Goal: Information Seeking & Learning: Learn about a topic

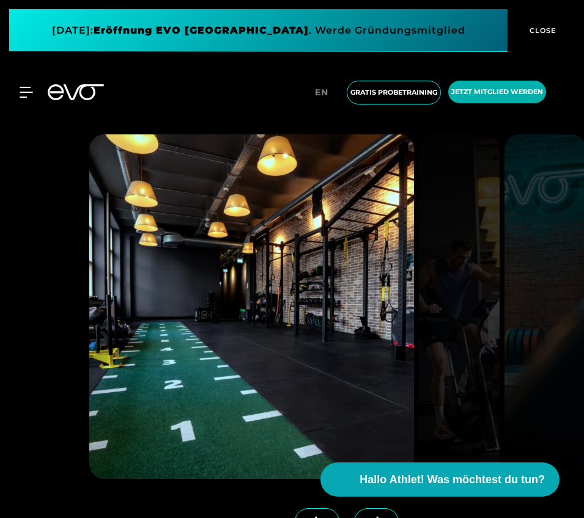
scroll to position [1091, 0]
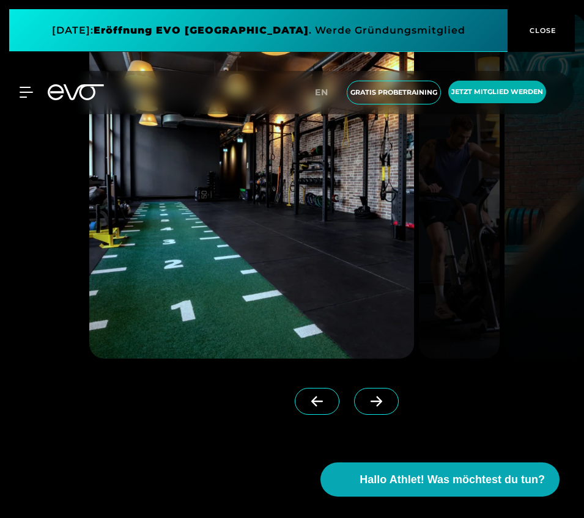
click at [378, 408] on span at bounding box center [376, 401] width 45 height 27
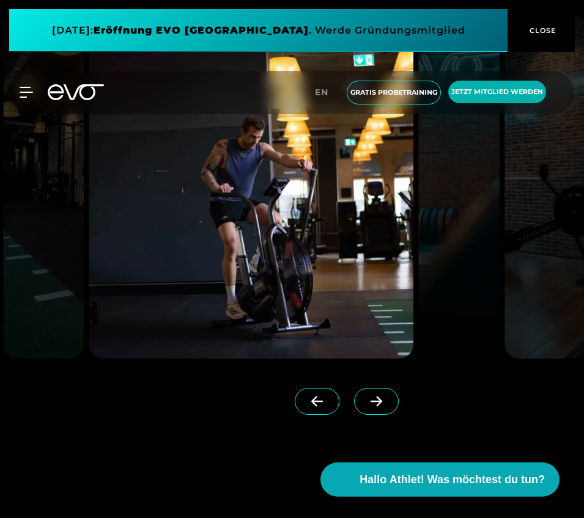
click at [378, 408] on span at bounding box center [376, 401] width 45 height 27
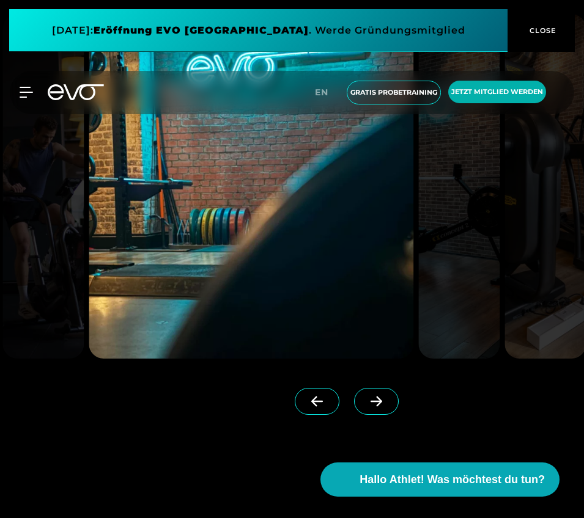
click at [378, 408] on span at bounding box center [376, 401] width 45 height 27
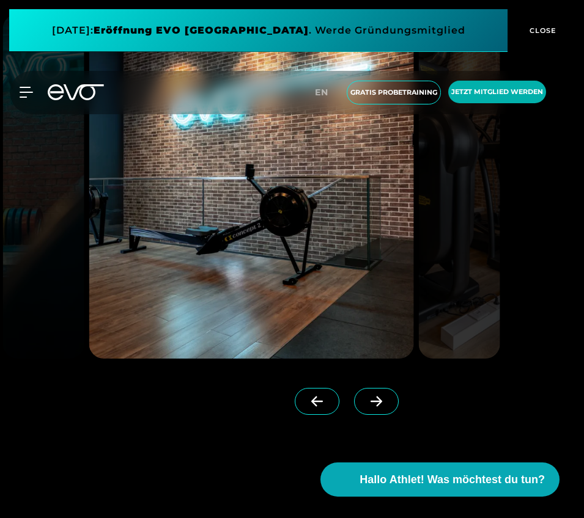
click at [378, 408] on span at bounding box center [376, 401] width 45 height 27
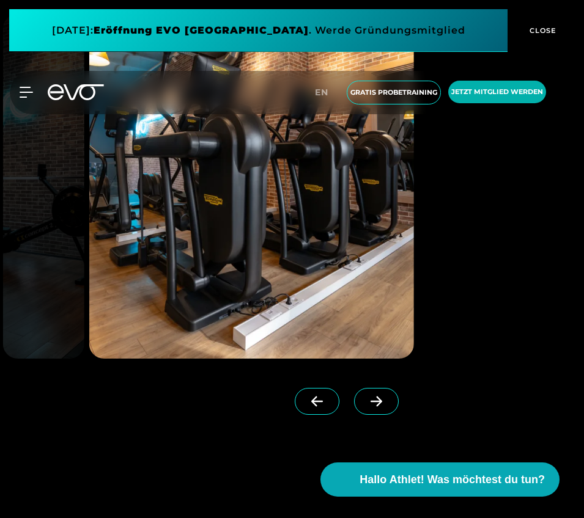
click at [378, 408] on span at bounding box center [376, 401] width 45 height 27
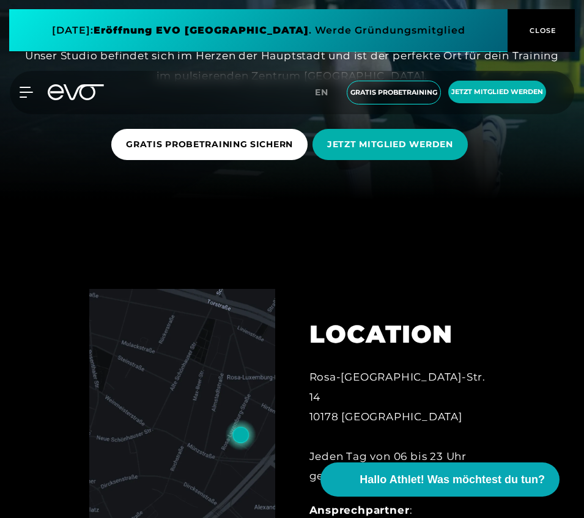
scroll to position [0, 0]
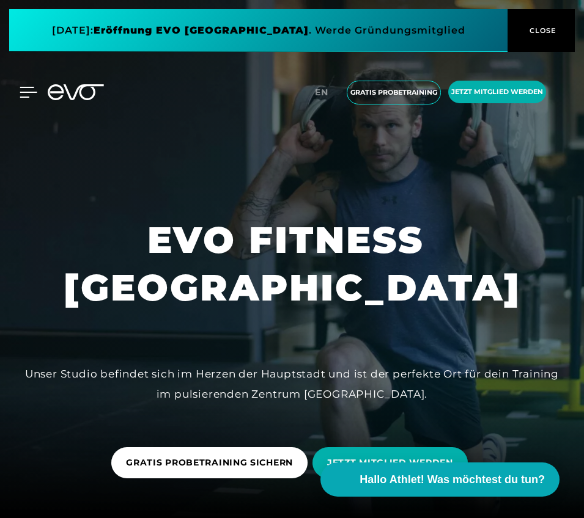
click at [27, 94] on icon at bounding box center [29, 92] width 18 height 11
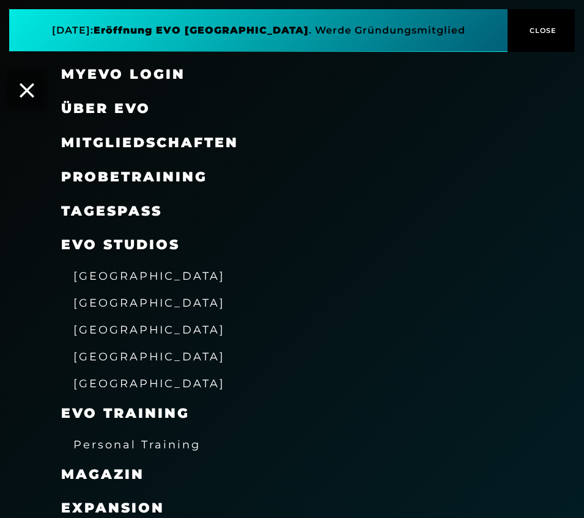
scroll to position [141, 0]
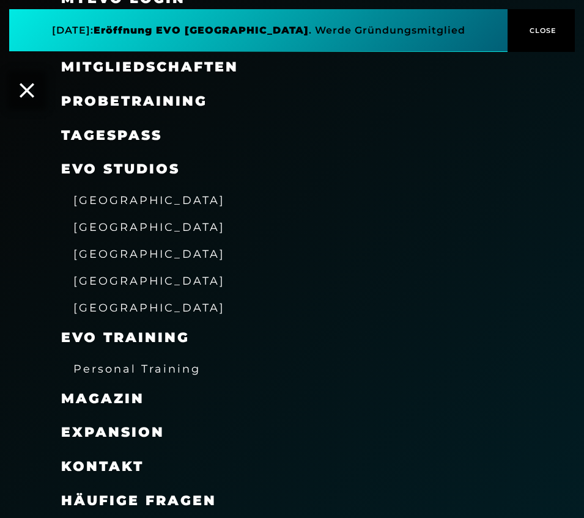
click at [86, 228] on span "[GEOGRAPHIC_DATA]" at bounding box center [149, 227] width 152 height 13
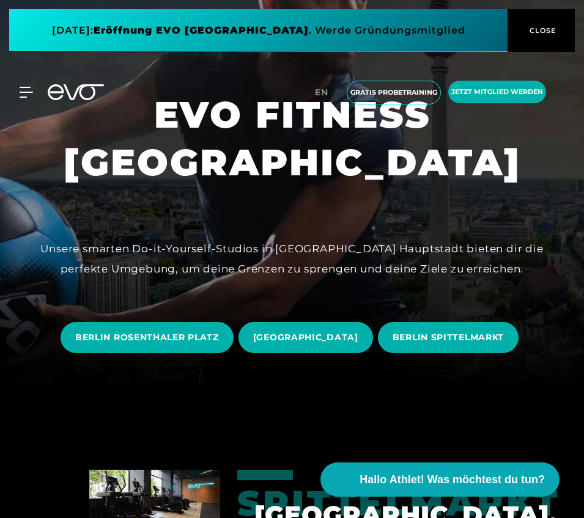
scroll to position [225, 0]
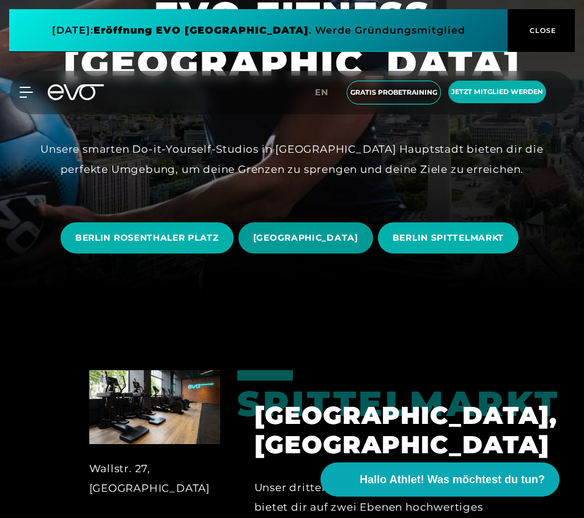
click at [322, 243] on span "[GEOGRAPHIC_DATA]" at bounding box center [305, 238] width 105 height 13
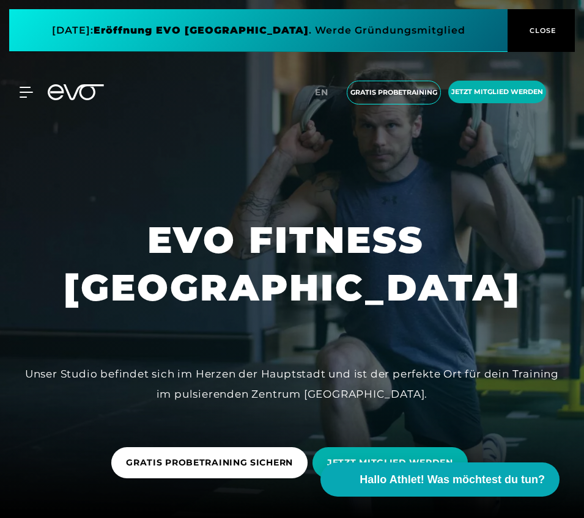
scroll to position [1, 0]
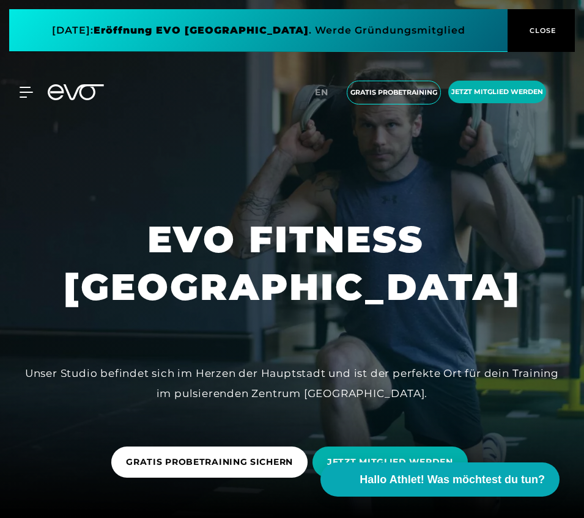
click at [546, 31] on span "CLOSE" at bounding box center [541, 30] width 30 height 11
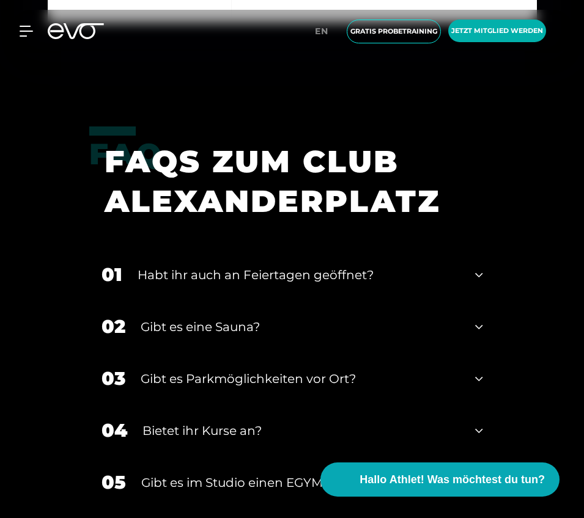
scroll to position [4673, 0]
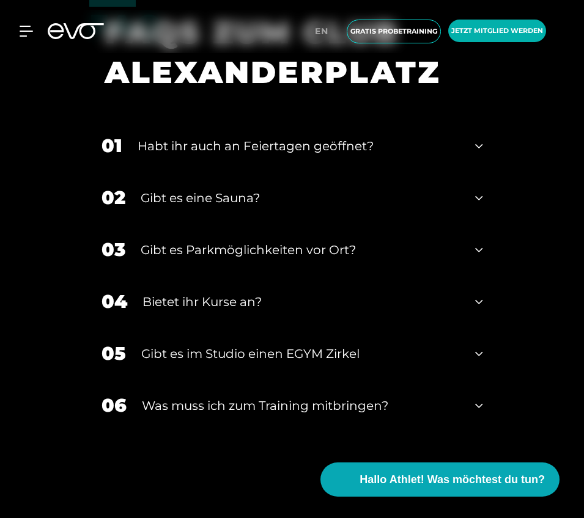
click at [249, 201] on div "Gibt es eine Sauna?" at bounding box center [301, 198] width 320 height 18
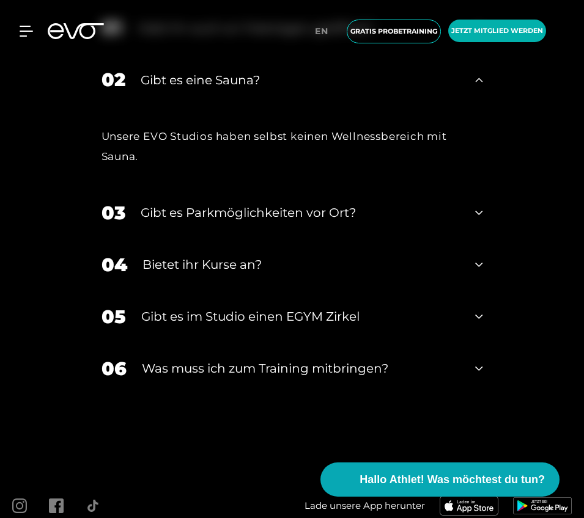
scroll to position [3114, 0]
